Goal: Complete application form

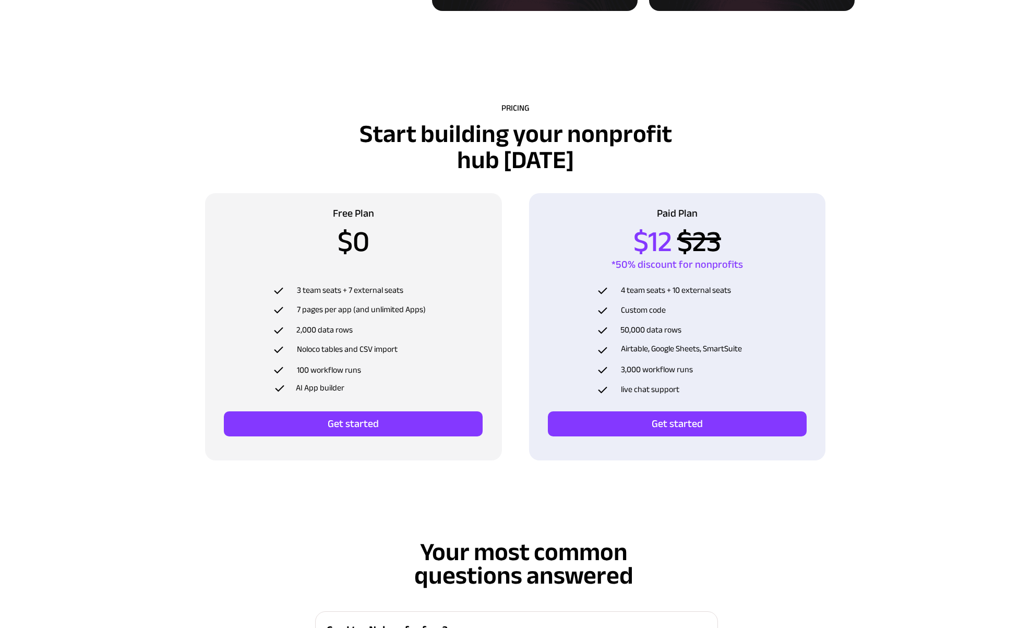
scroll to position [3333, 0]
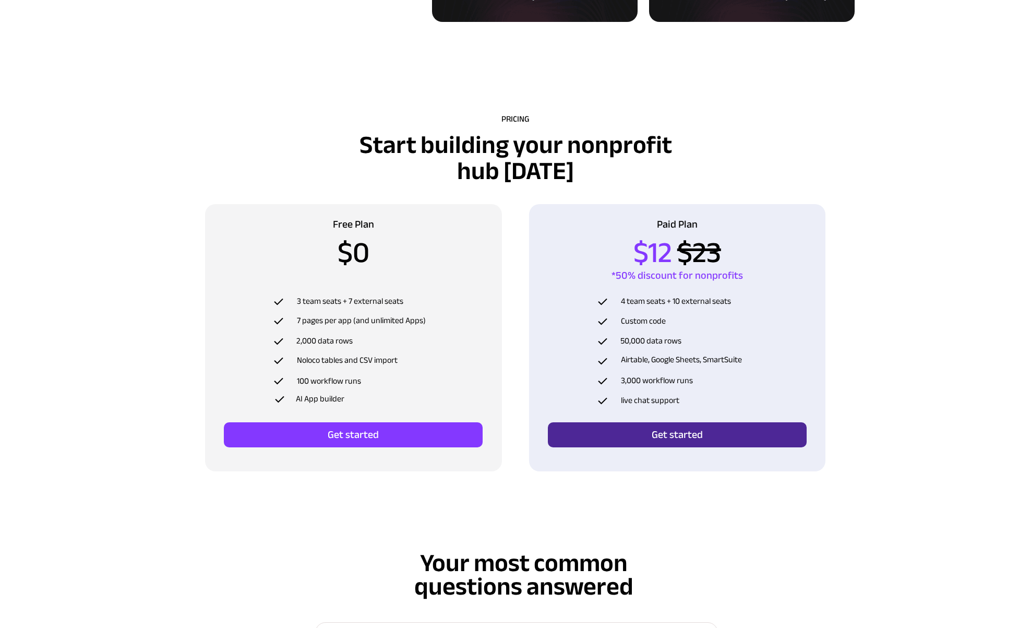
click at [656, 428] on span "Get started" at bounding box center [677, 434] width 259 height 13
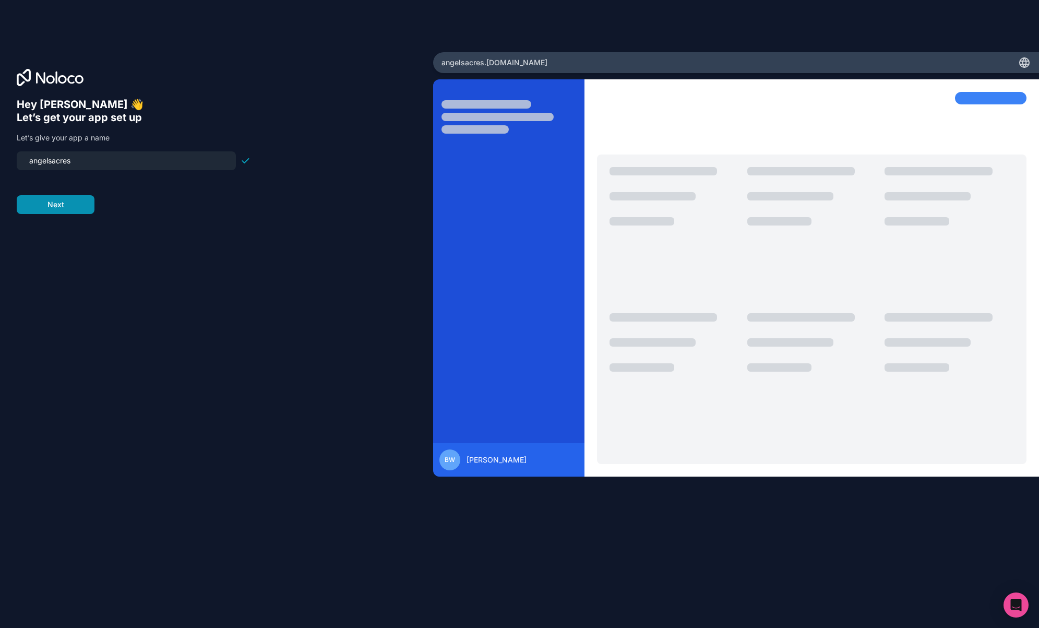
click at [62, 203] on button "Next" at bounding box center [56, 204] width 78 height 19
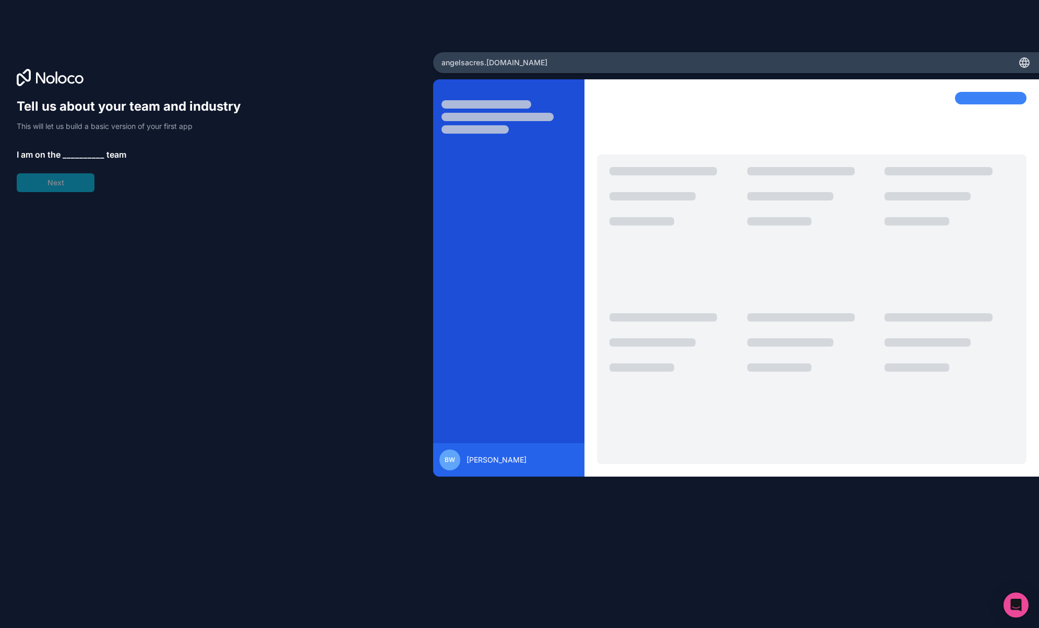
click at [78, 155] on span "__________" at bounding box center [84, 154] width 42 height 13
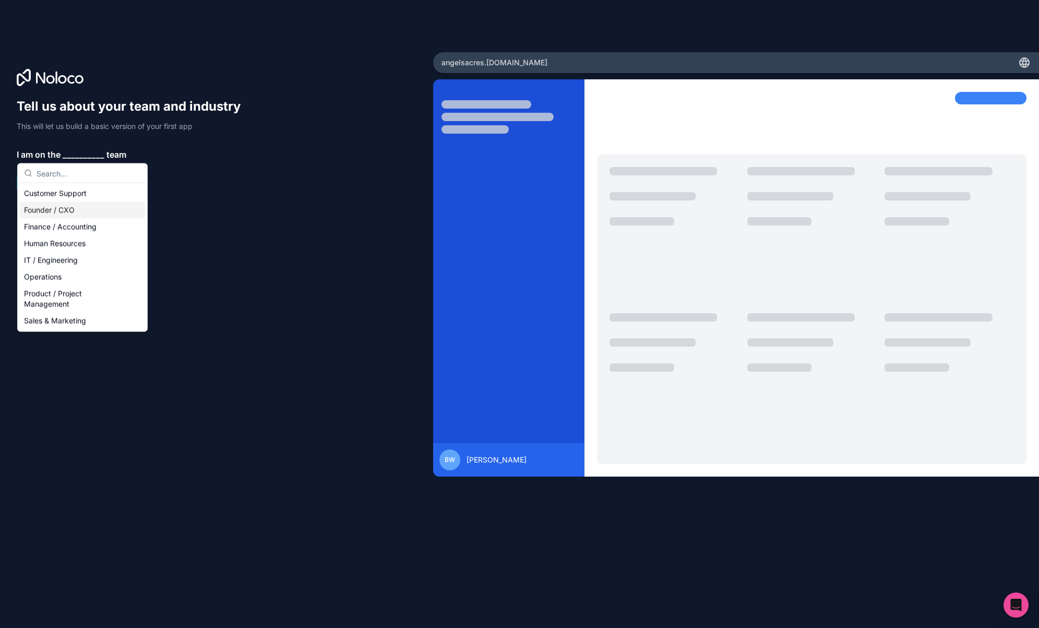
click at [66, 210] on div "Founder / CXO" at bounding box center [82, 210] width 125 height 17
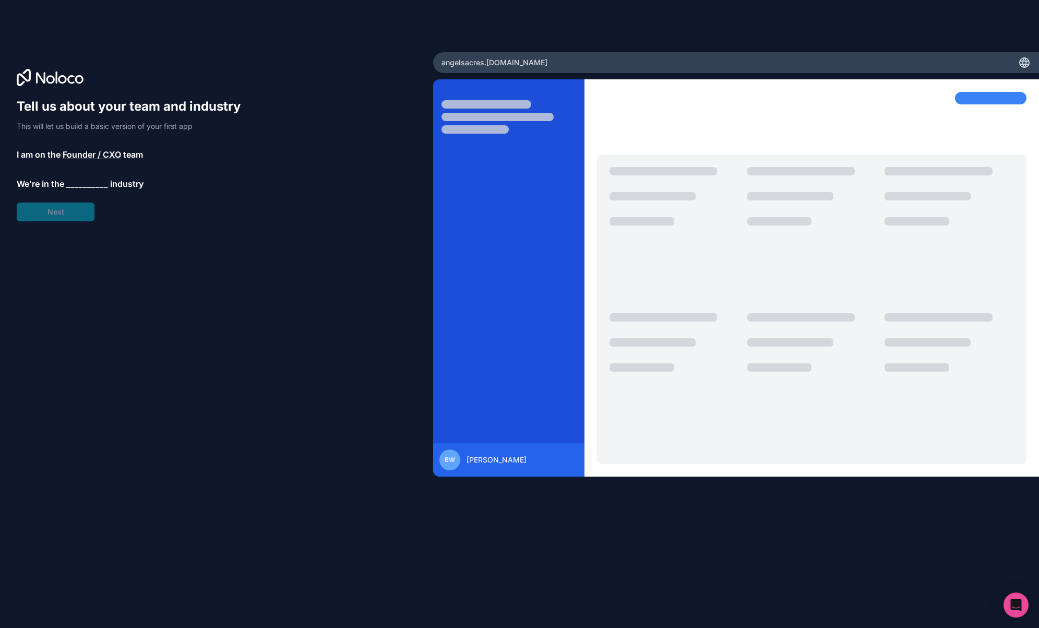
click at [72, 178] on span "__________" at bounding box center [87, 183] width 42 height 13
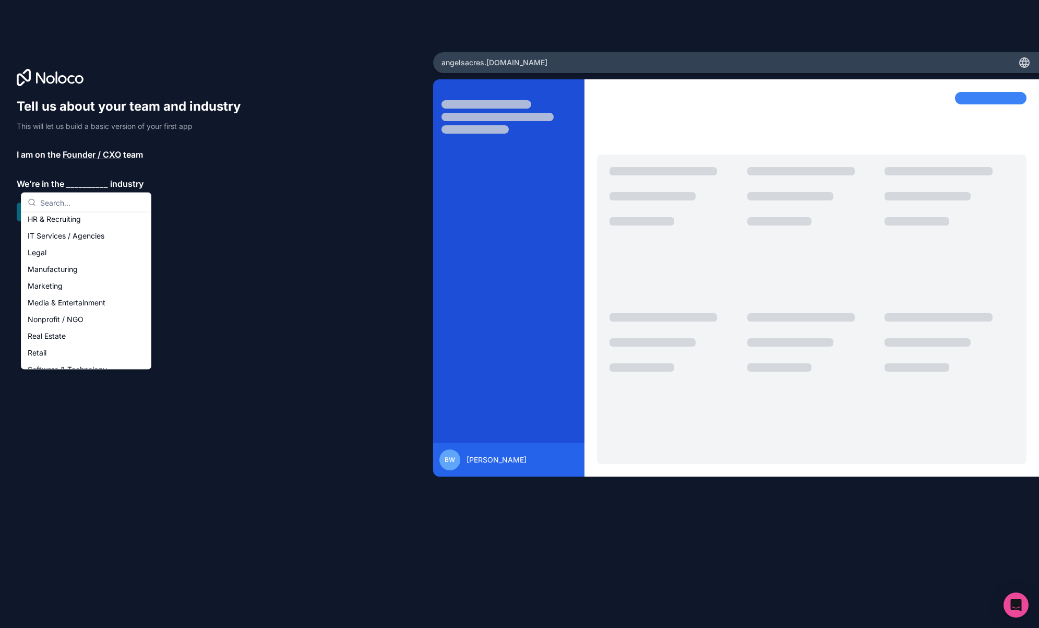
scroll to position [121, 0]
click at [75, 304] on div "Nonprofit / NGO" at bounding box center [85, 302] width 125 height 17
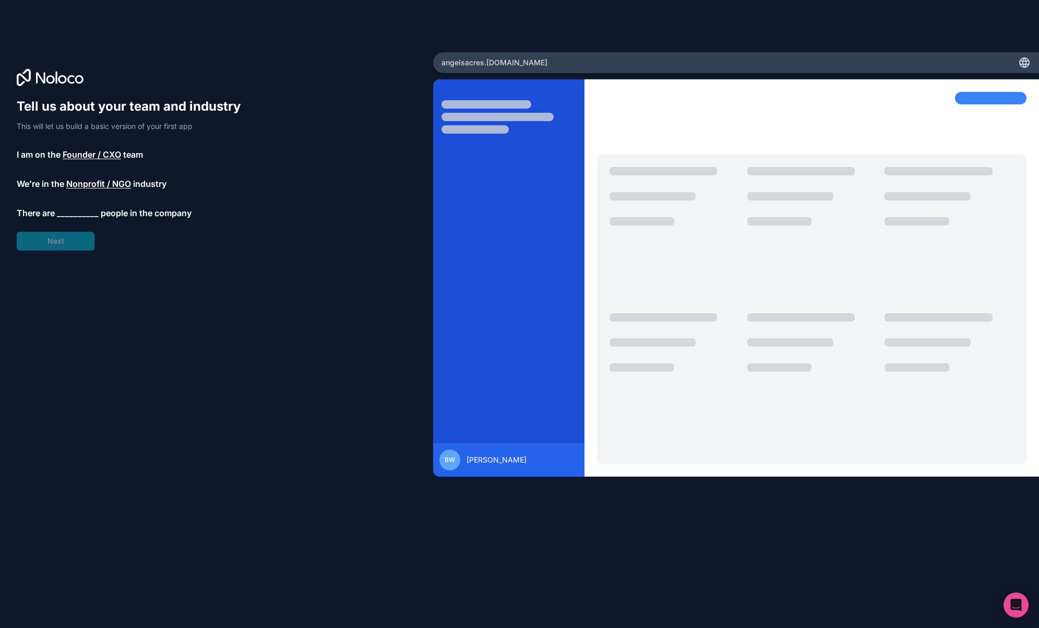
click at [89, 215] on span "__________" at bounding box center [78, 213] width 42 height 13
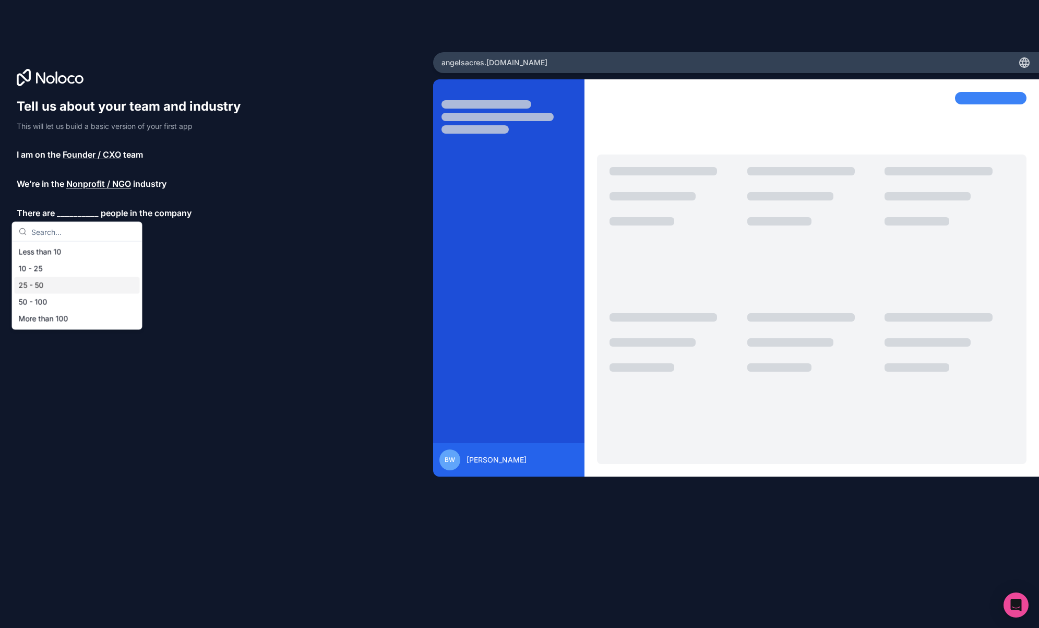
click at [53, 287] on div "25 - 50" at bounding box center [77, 285] width 125 height 17
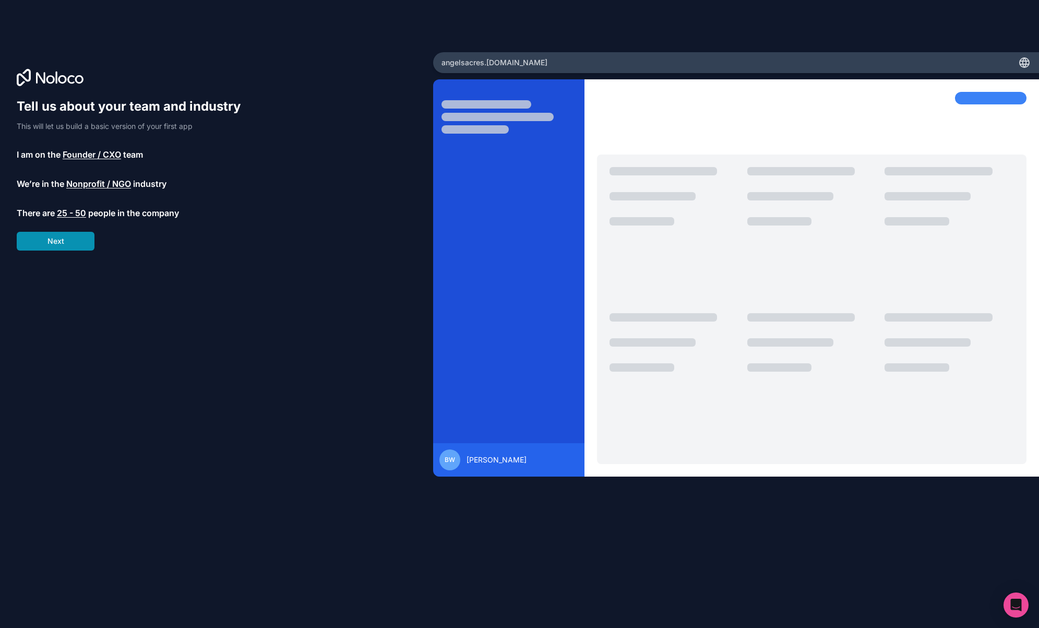
click at [66, 247] on button "Next" at bounding box center [56, 241] width 78 height 19
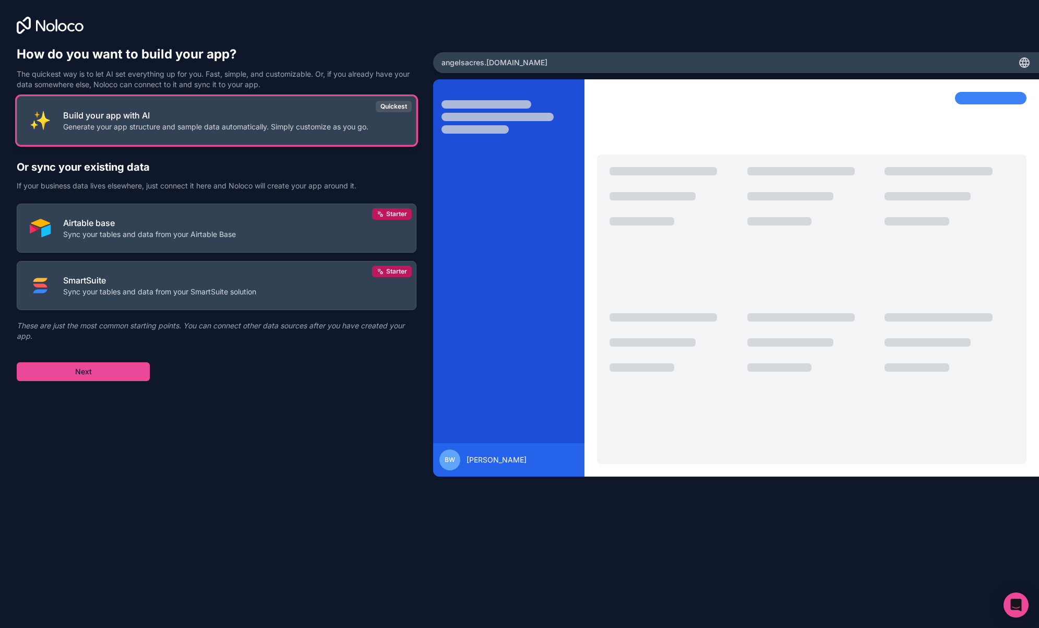
click at [259, 129] on p "Generate your app structure and sample data automatically. Simply customize as …" at bounding box center [215, 127] width 305 height 10
click at [105, 369] on button "Next" at bounding box center [83, 371] width 133 height 19
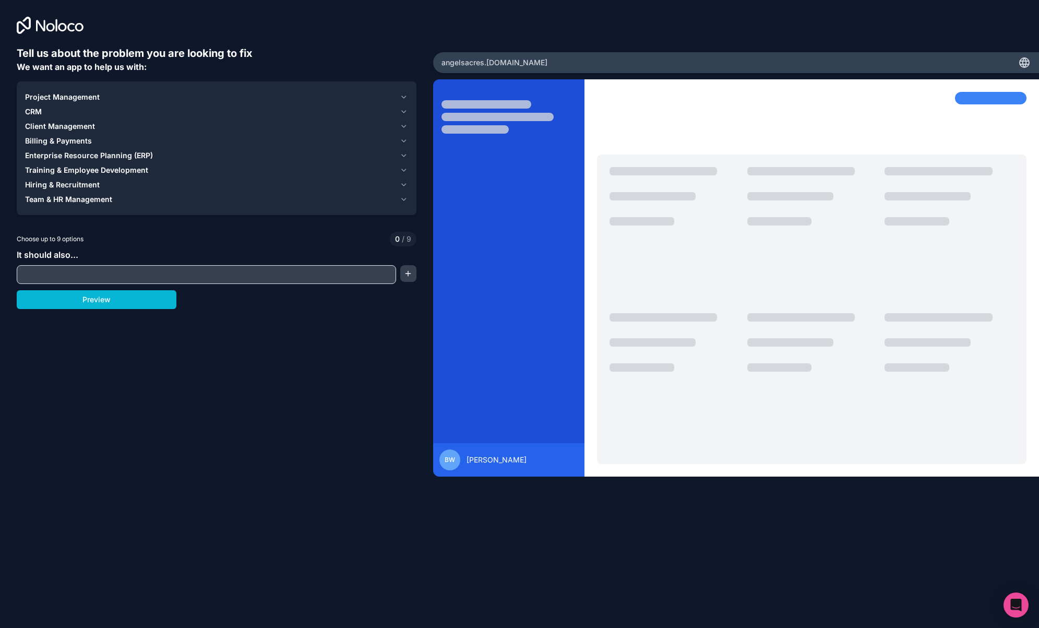
click at [40, 110] on span "CRM" at bounding box center [33, 111] width 17 height 10
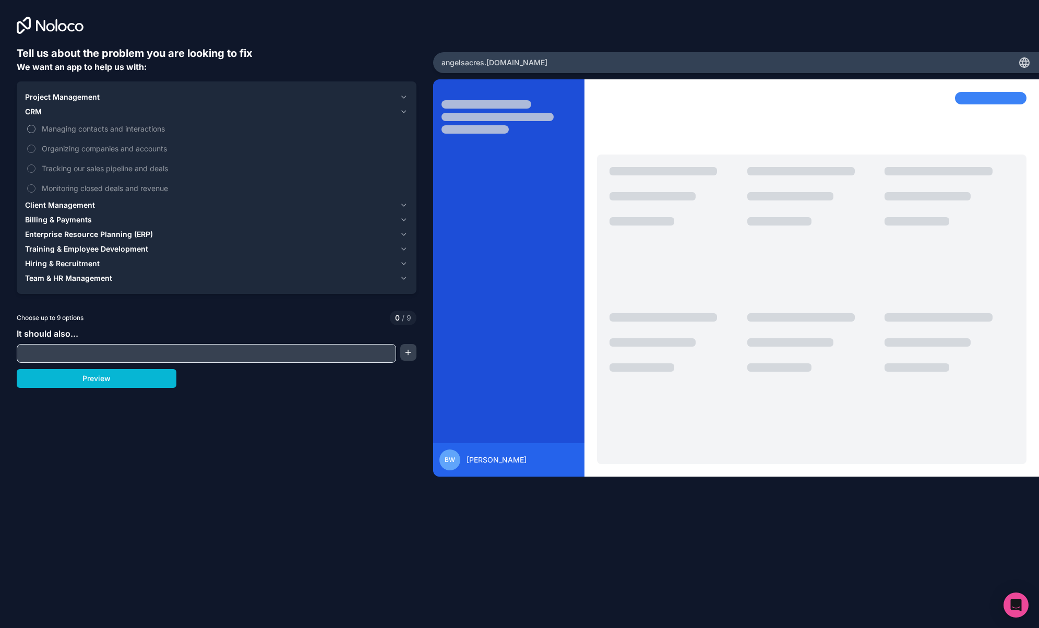
click at [29, 128] on button "Managing contacts and interactions" at bounding box center [31, 129] width 8 height 8
click at [41, 205] on span "Client Management" at bounding box center [60, 205] width 70 height 10
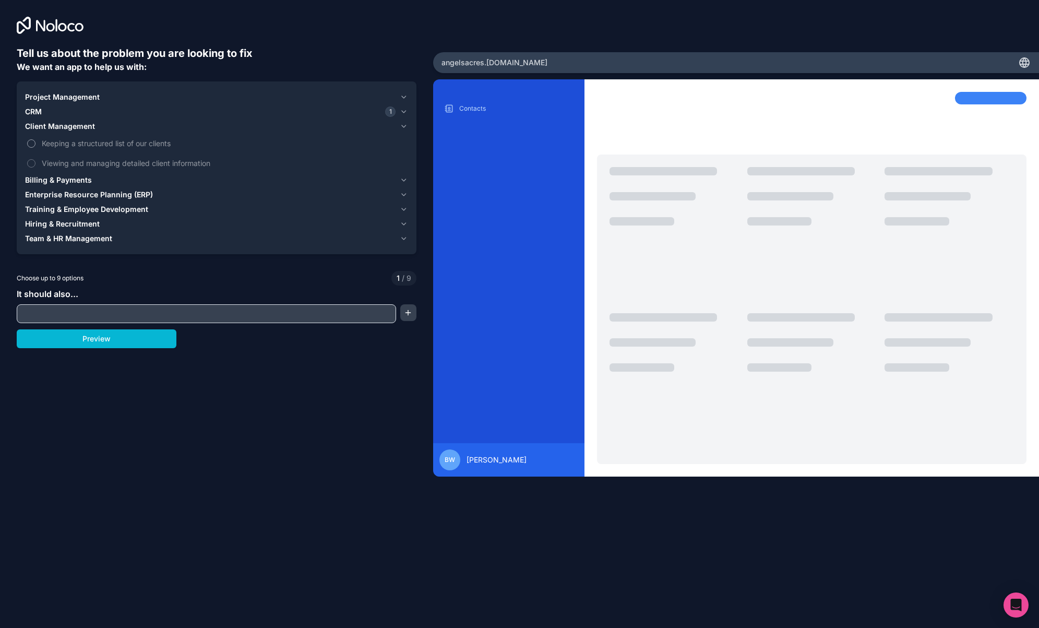
click at [29, 147] on button "Keeping a structured list of our clients" at bounding box center [31, 143] width 8 height 8
click at [30, 161] on button "Viewing and managing detailed client information" at bounding box center [31, 163] width 8 height 8
click at [70, 210] on span "Training & Employee Development" at bounding box center [86, 209] width 123 height 10
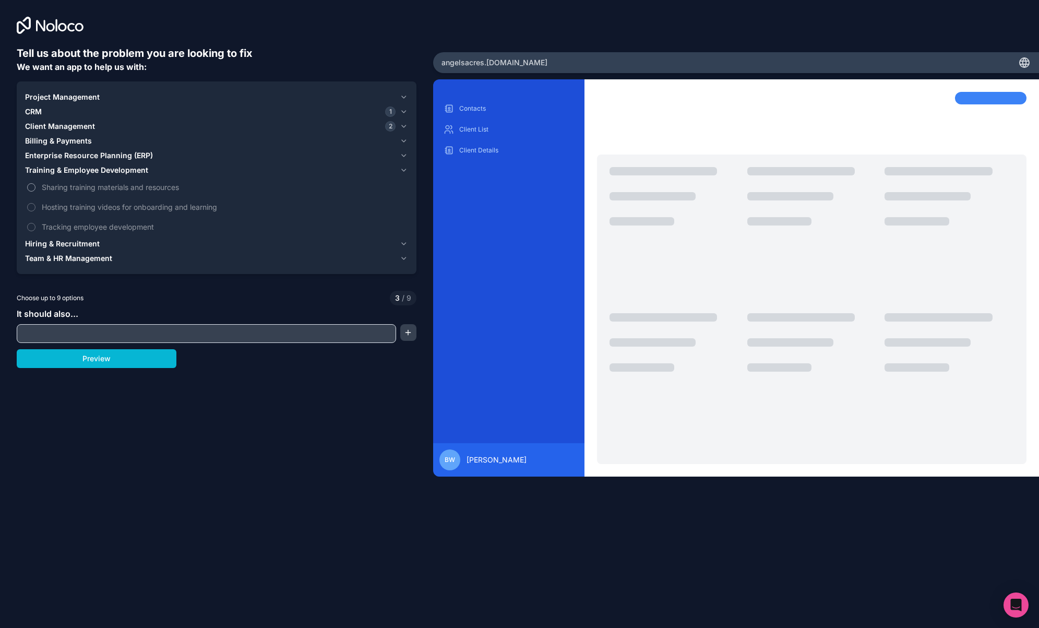
click at [34, 188] on button "Sharing training materials and resources" at bounding box center [31, 187] width 8 height 8
click at [33, 201] on label "Hosting training videos for onboarding and learning" at bounding box center [216, 206] width 383 height 19
click at [33, 203] on button "Hosting training videos for onboarding and learning" at bounding box center [31, 207] width 8 height 8
click at [33, 222] on label "Tracking employee development" at bounding box center [216, 226] width 383 height 19
click at [33, 223] on button "Tracking employee development" at bounding box center [31, 227] width 8 height 8
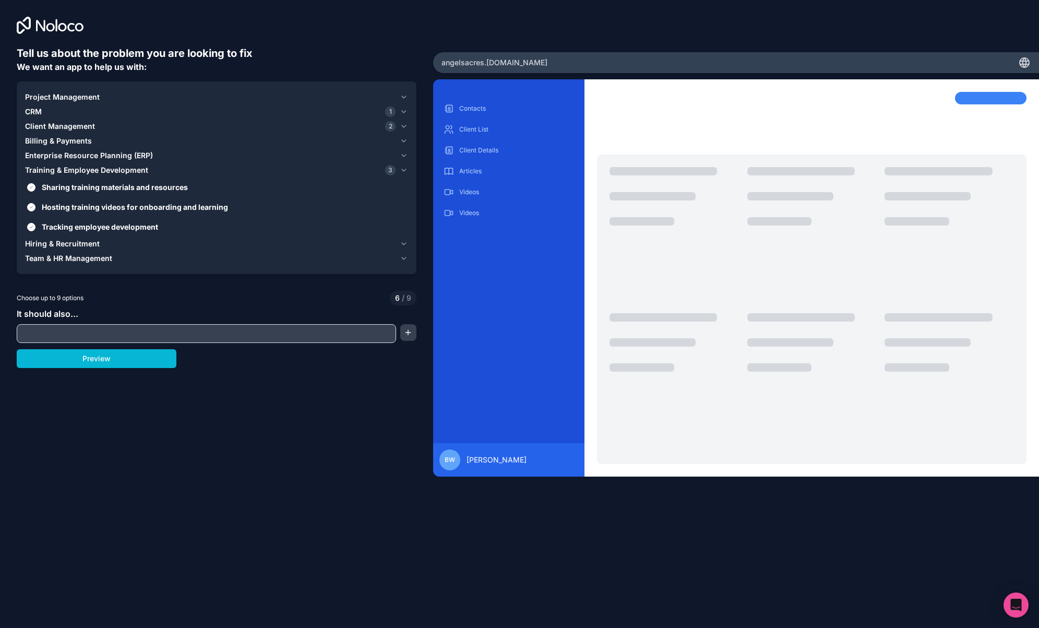
click at [56, 241] on span "Hiring & Recruitment" at bounding box center [62, 243] width 75 height 10
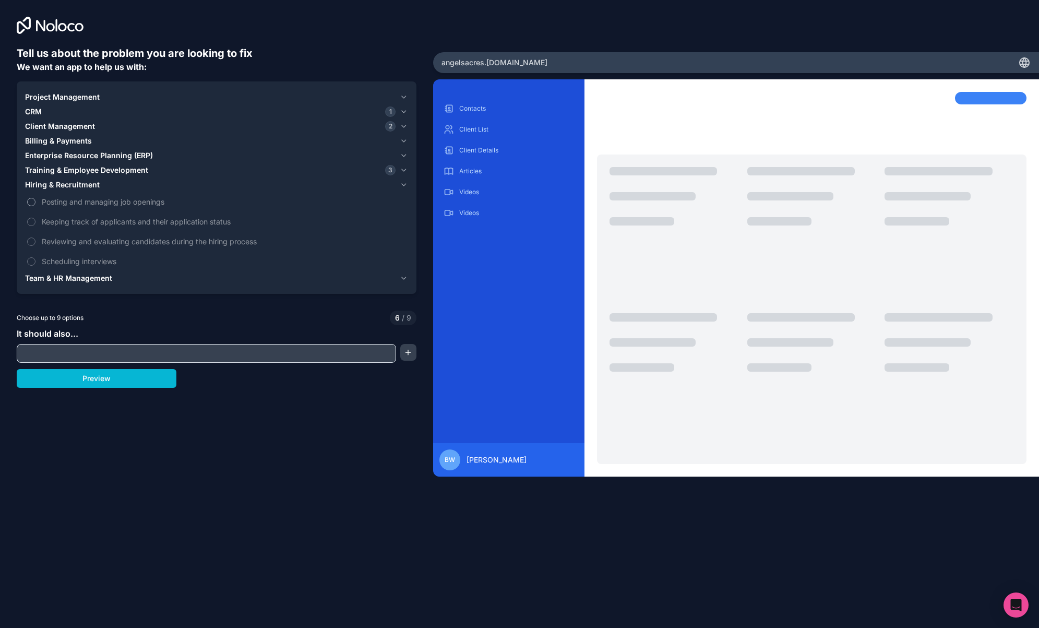
click at [33, 202] on button "Posting and managing job openings" at bounding box center [31, 202] width 8 height 8
click at [33, 216] on label "Keeping track of applicants and their application status" at bounding box center [216, 221] width 383 height 19
click at [33, 218] on button "Keeping track of applicants and their application status" at bounding box center [31, 222] width 8 height 8
click at [33, 235] on label "Reviewing and evaluating candidates during the hiring process" at bounding box center [216, 241] width 383 height 19
click at [33, 237] on button "Reviewing and evaluating candidates during the hiring process" at bounding box center [31, 241] width 8 height 8
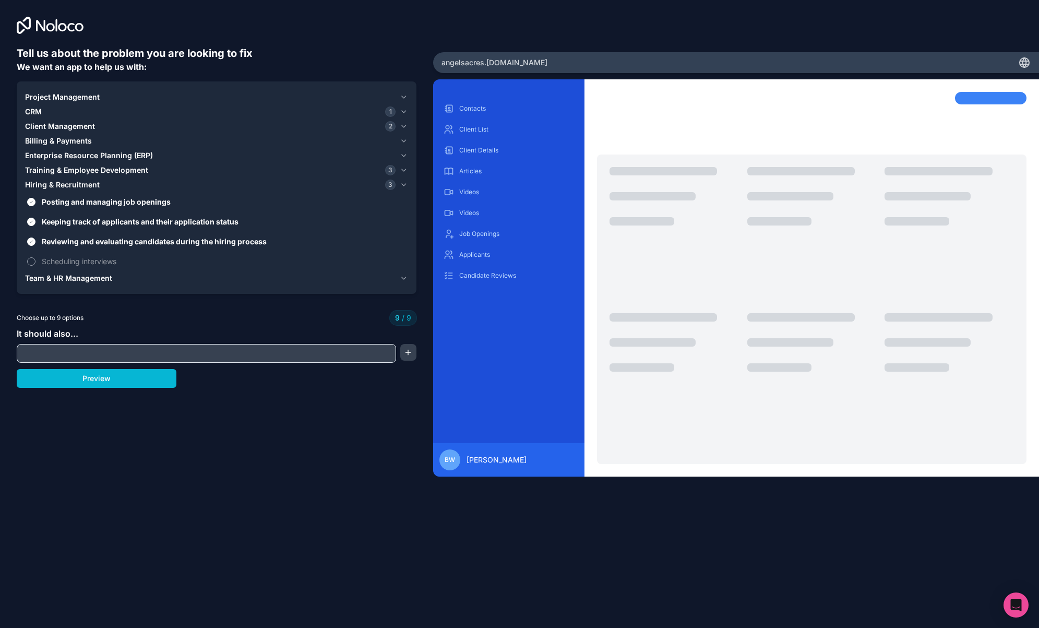
click at [34, 254] on label "Scheduling interviews" at bounding box center [216, 260] width 383 height 19
click at [47, 261] on span "Scheduling interviews" at bounding box center [224, 261] width 364 height 11
click at [31, 239] on button "Reviewing and evaluating candidates during the hiring process" at bounding box center [31, 241] width 8 height 8
click at [71, 278] on span "Team & HR Management" at bounding box center [68, 278] width 87 height 10
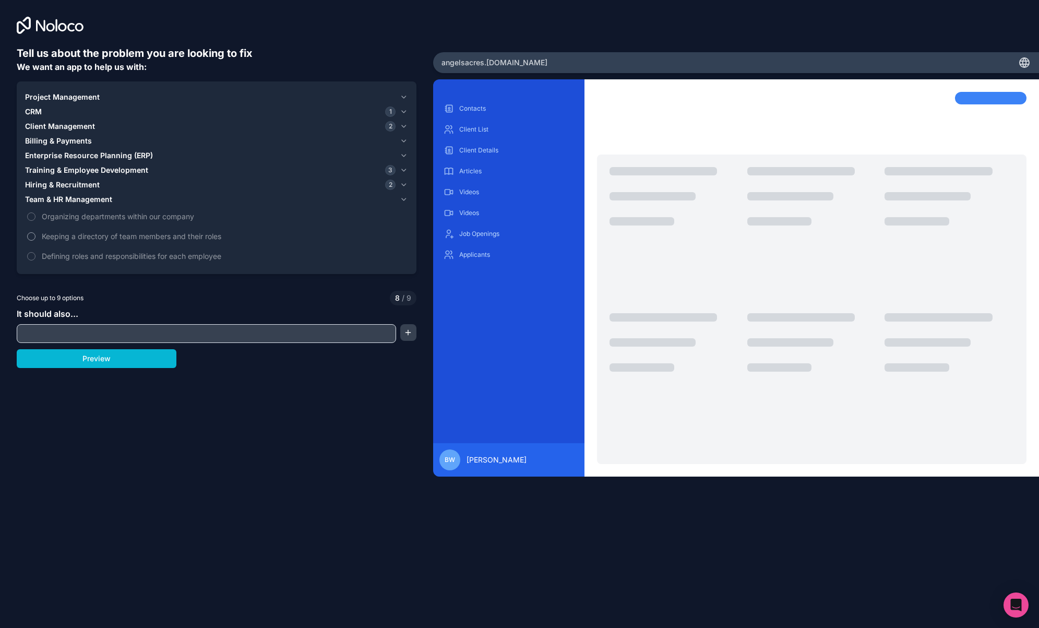
click at [30, 234] on button "Keeping a directory of team members and their roles" at bounding box center [31, 236] width 8 height 8
click at [45, 154] on span "Enterprise Resource Planning (ERP)" at bounding box center [89, 155] width 128 height 10
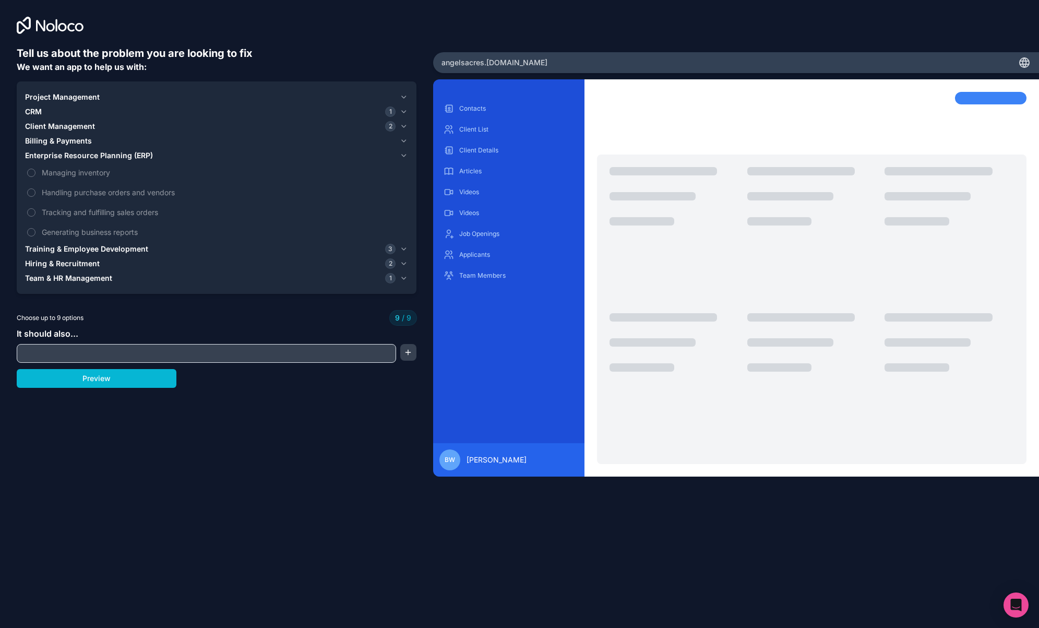
click at [51, 246] on span "Training & Employee Development" at bounding box center [86, 249] width 123 height 10
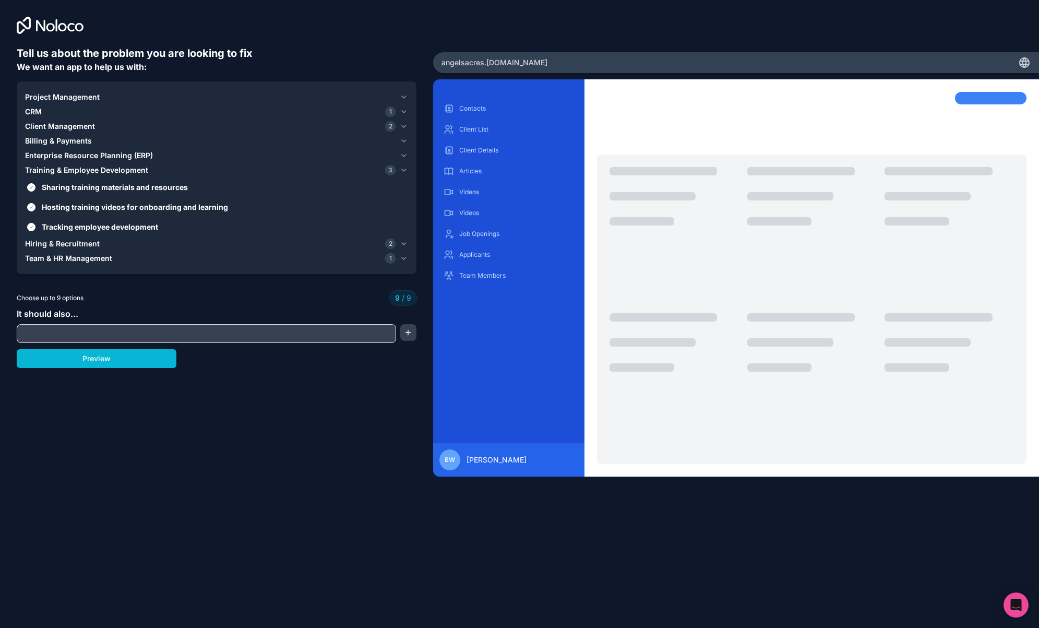
click at [49, 95] on span "Project Management" at bounding box center [62, 97] width 75 height 10
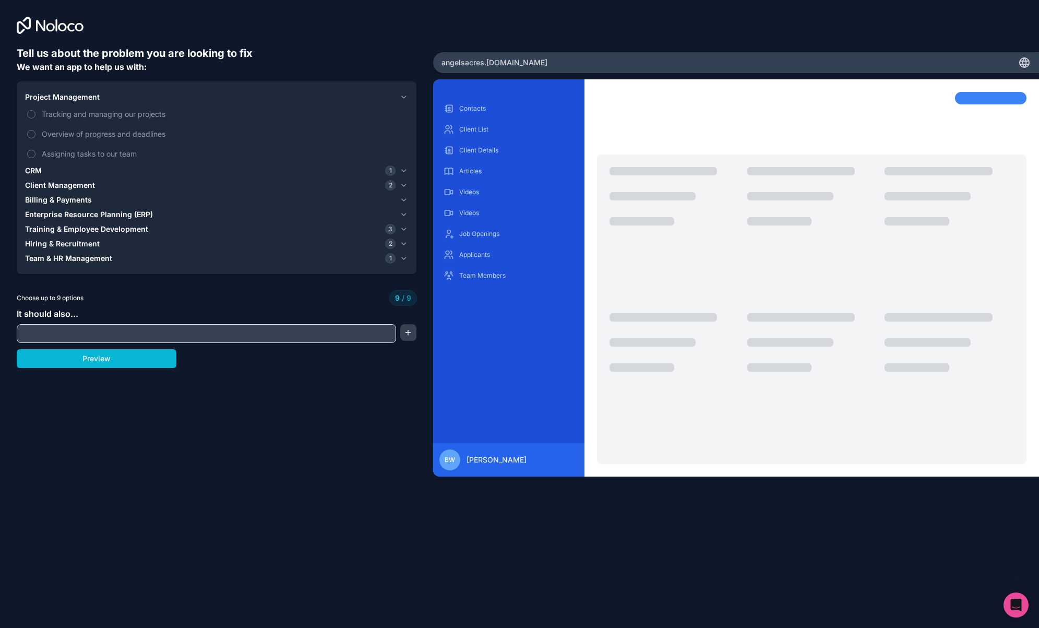
click at [82, 338] on input "text" at bounding box center [206, 333] width 374 height 15
type input "a"
type input "k"
type input "help us manage shifts including recurring shifts and walk in/unscheduled shifts…"
click at [410, 331] on button "button" at bounding box center [408, 332] width 16 height 17
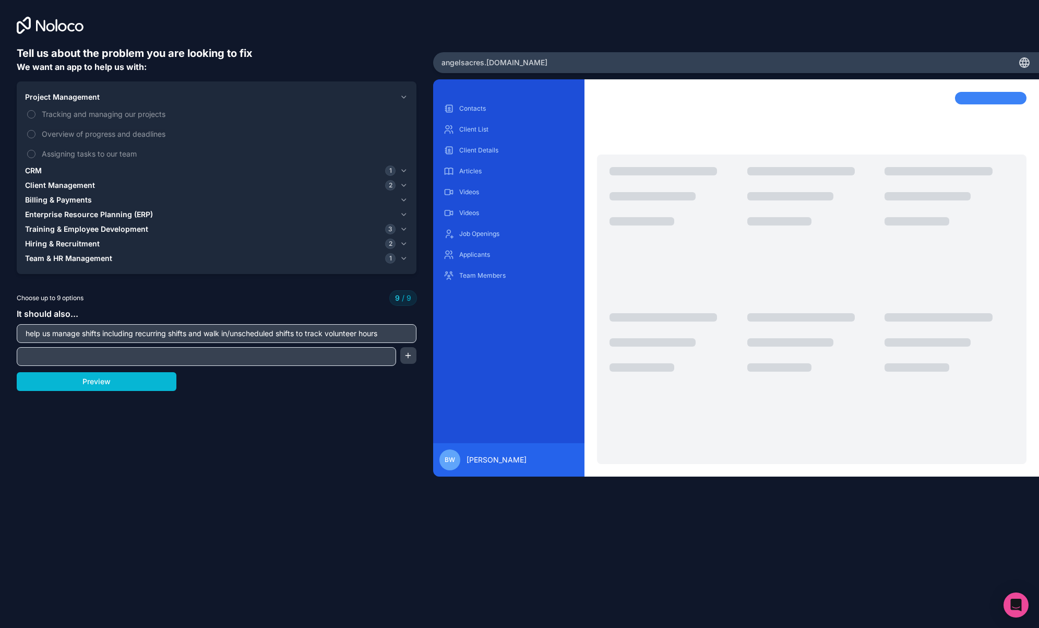
click at [363, 358] on input "text" at bounding box center [206, 356] width 374 height 15
type input "t"
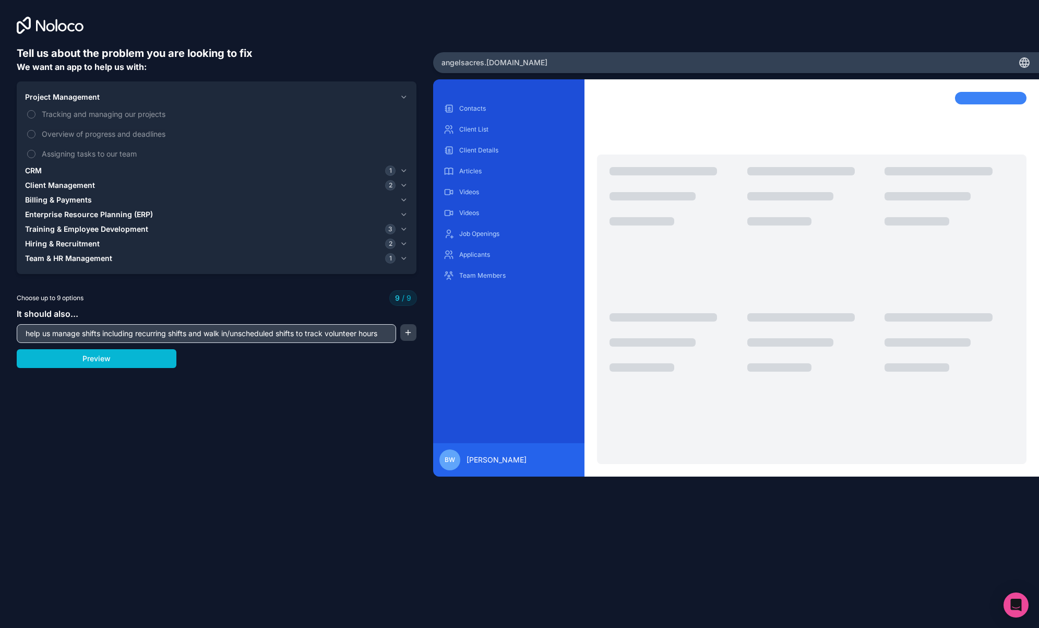
click at [408, 331] on button "button" at bounding box center [408, 332] width 16 height 17
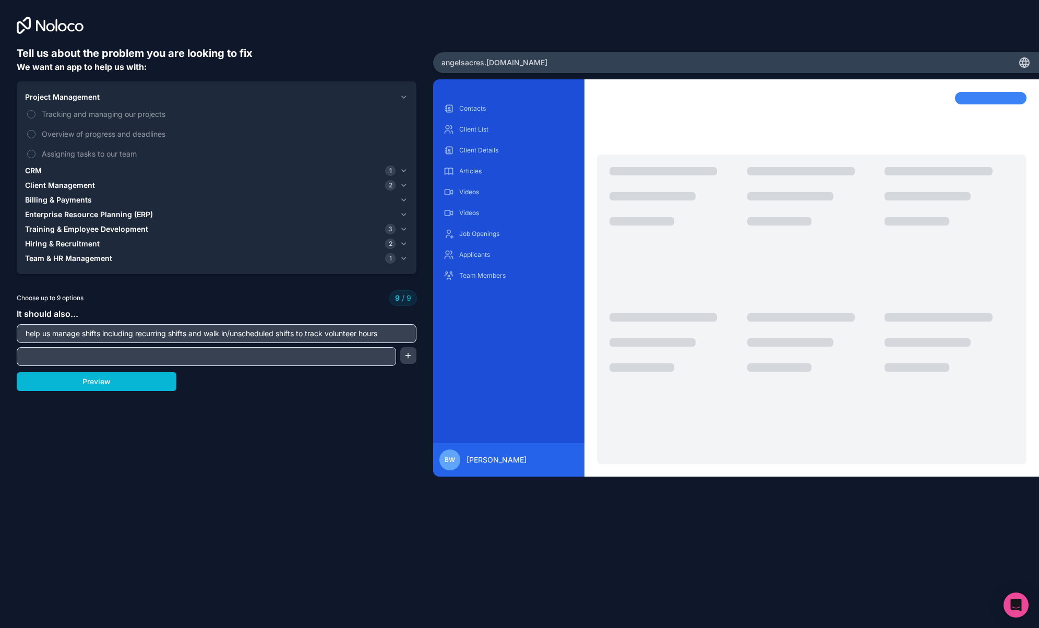
click at [265, 360] on input "text" at bounding box center [206, 356] width 374 height 15
type input "allow volunteers to sign in and sign out of shifts and automatically track thei…"
click at [411, 352] on button "button" at bounding box center [408, 355] width 16 height 17
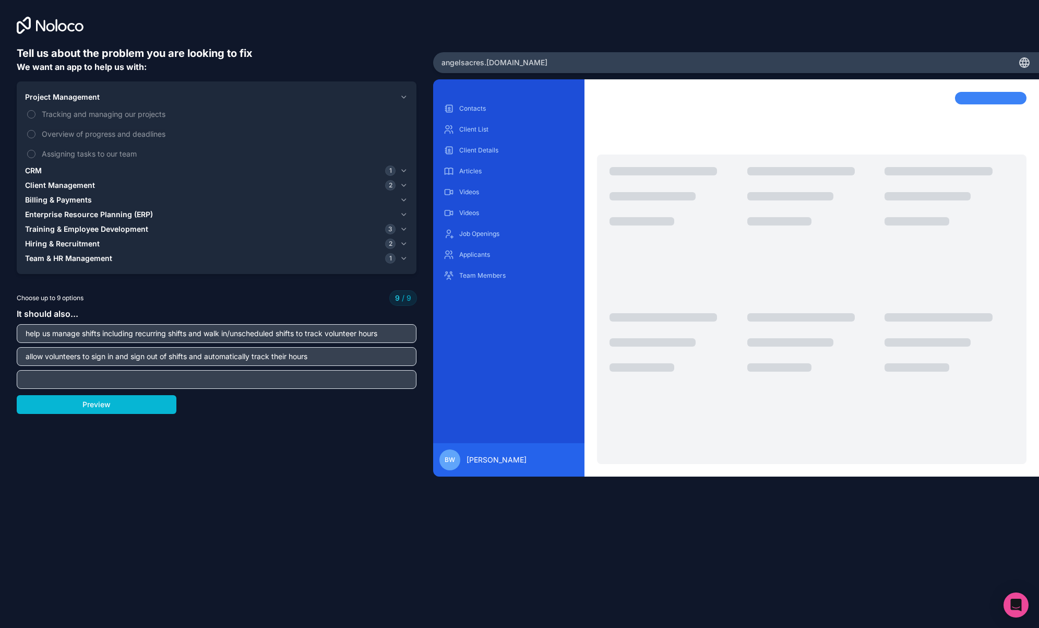
click at [179, 375] on input "text" at bounding box center [216, 379] width 394 height 15
type input "allow volunteers to view and sign up for shifts"
click at [151, 402] on button "Preview" at bounding box center [97, 404] width 160 height 19
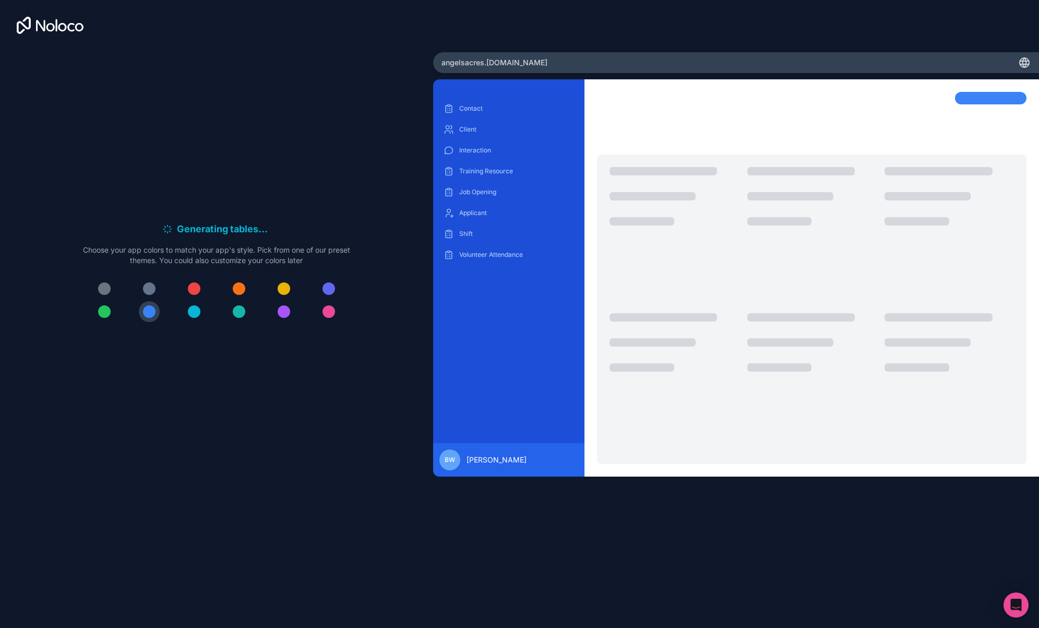
click at [328, 310] on div at bounding box center [328, 311] width 13 height 13
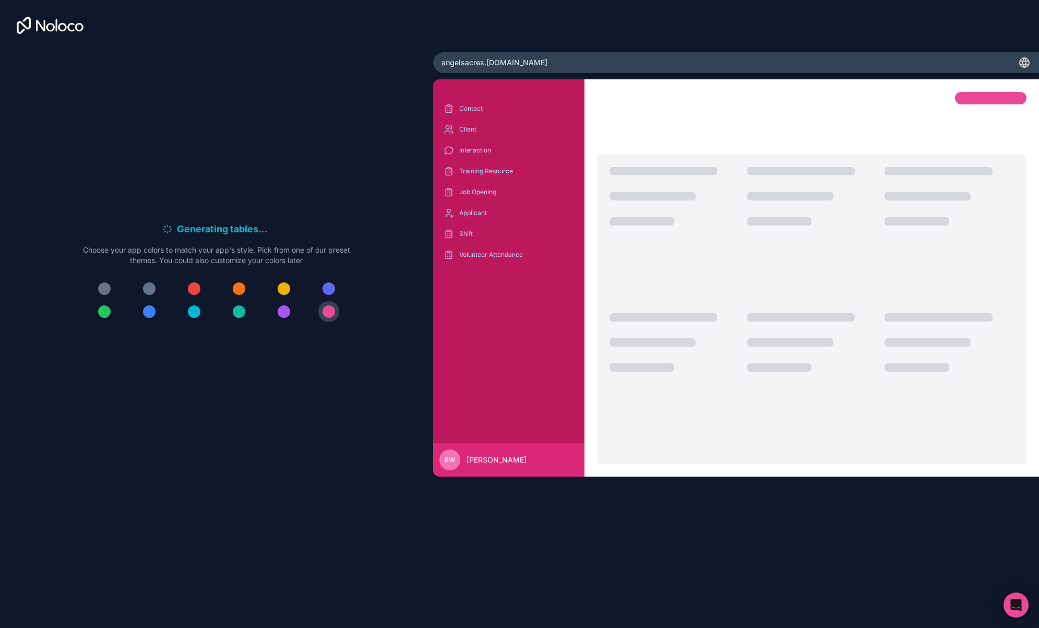
click at [200, 292] on button at bounding box center [194, 288] width 21 height 21
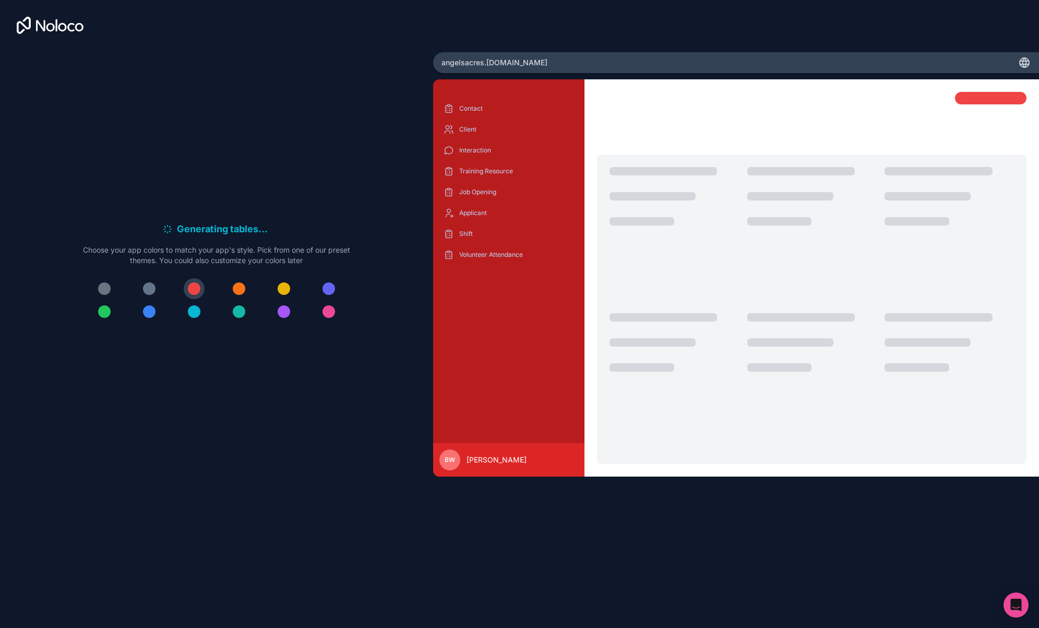
click at [151, 310] on div at bounding box center [149, 311] width 13 height 13
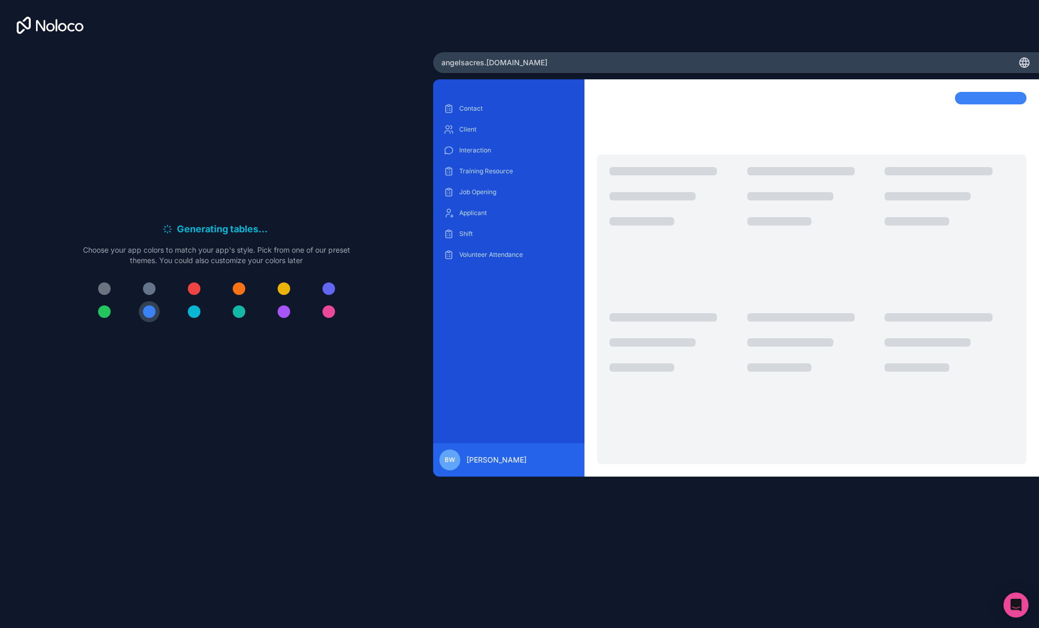
click at [204, 309] on button at bounding box center [194, 311] width 21 height 21
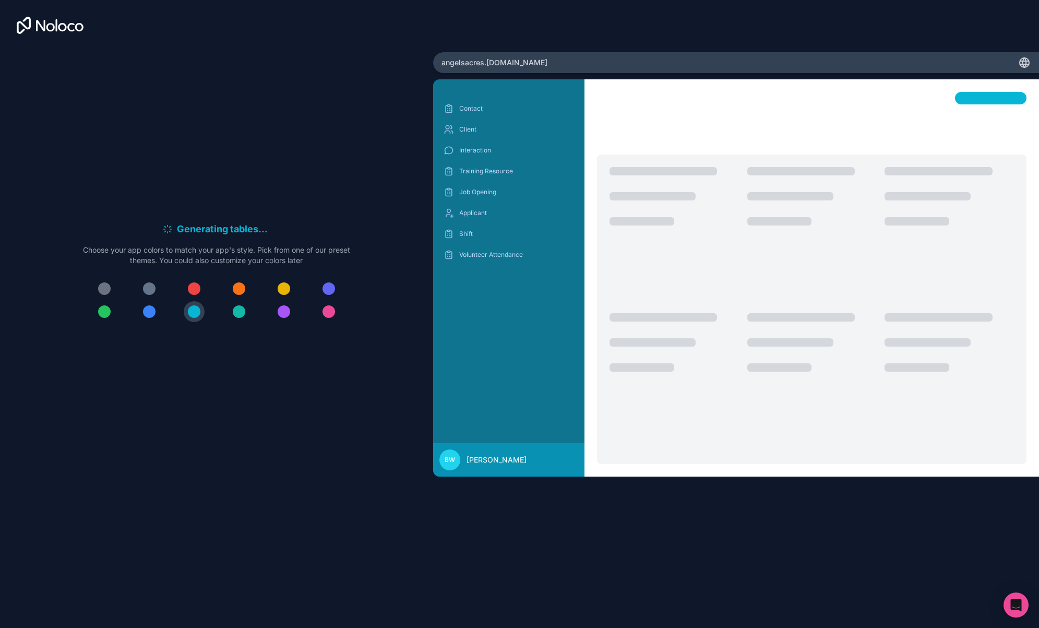
click at [143, 316] on button at bounding box center [149, 311] width 21 height 21
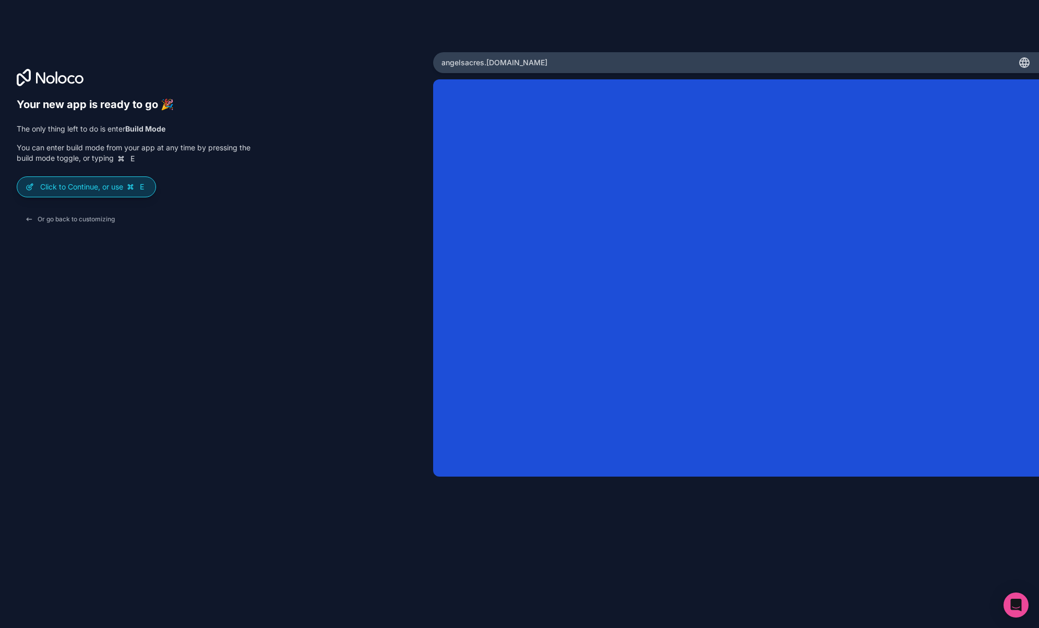
click at [111, 187] on p "Click to Continue, or use E" at bounding box center [93, 187] width 107 height 10
